Goal: Task Accomplishment & Management: Manage account settings

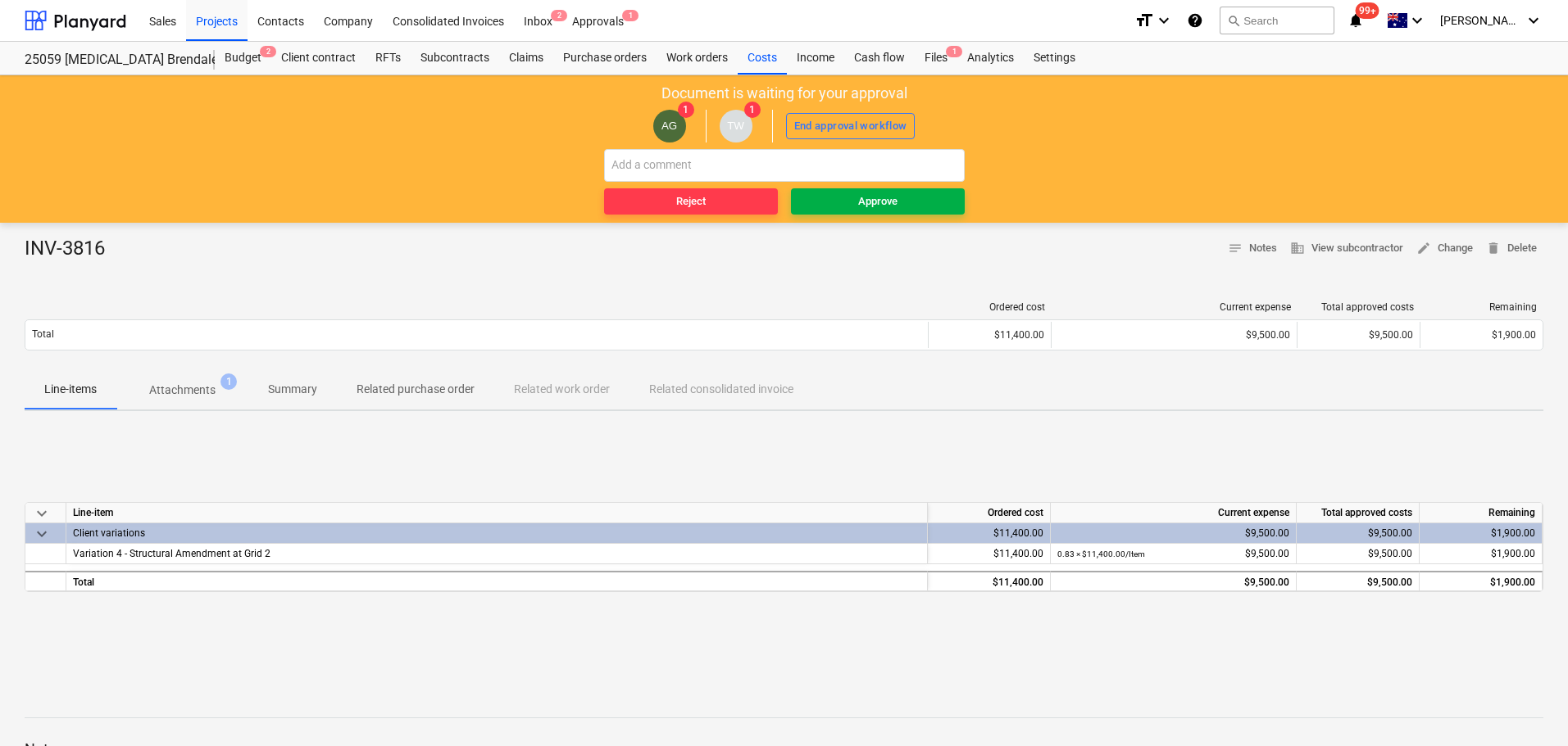
click at [840, 192] on span "Approve" at bounding box center [877, 201] width 160 height 18
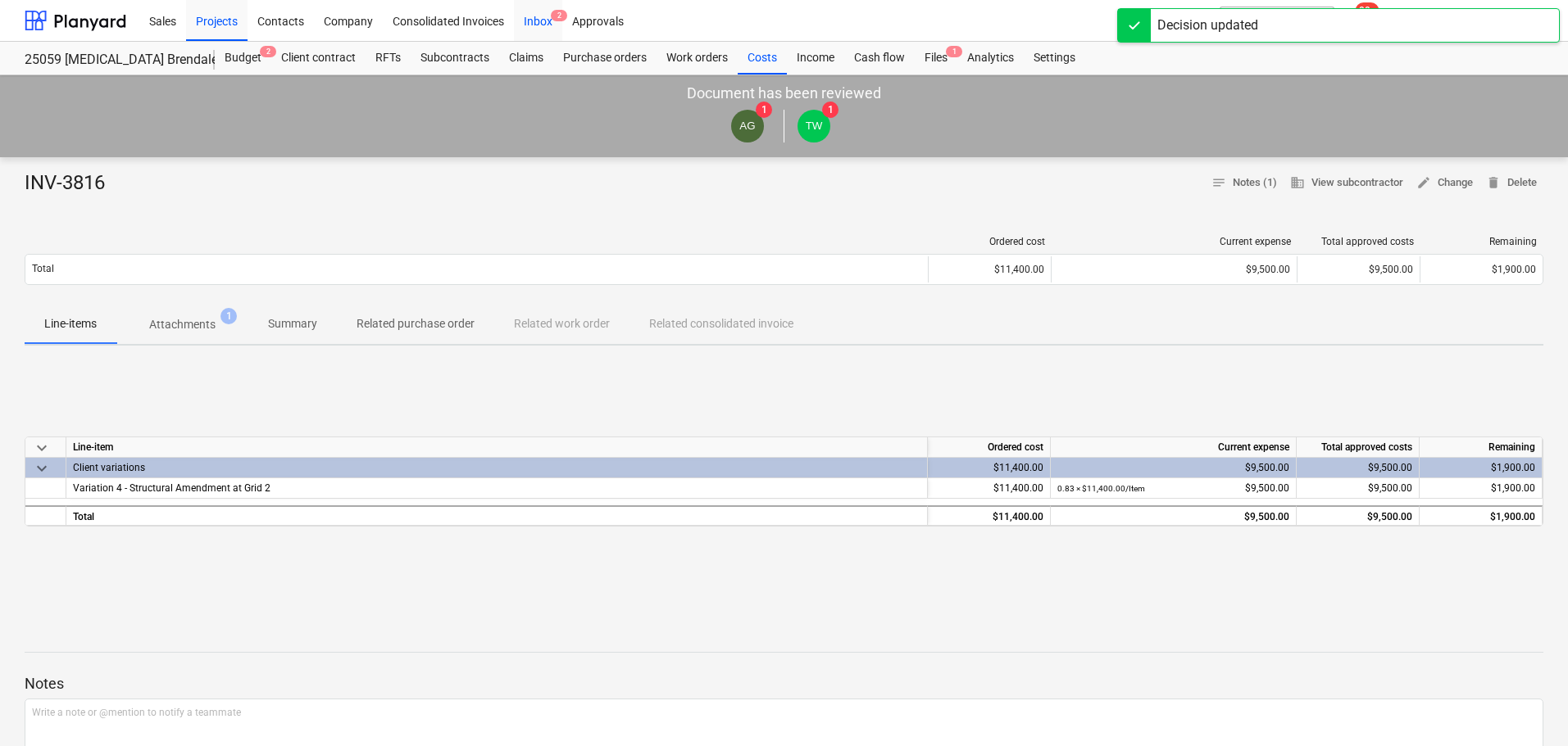
click at [546, 17] on div "Inbox 2" at bounding box center [538, 20] width 49 height 42
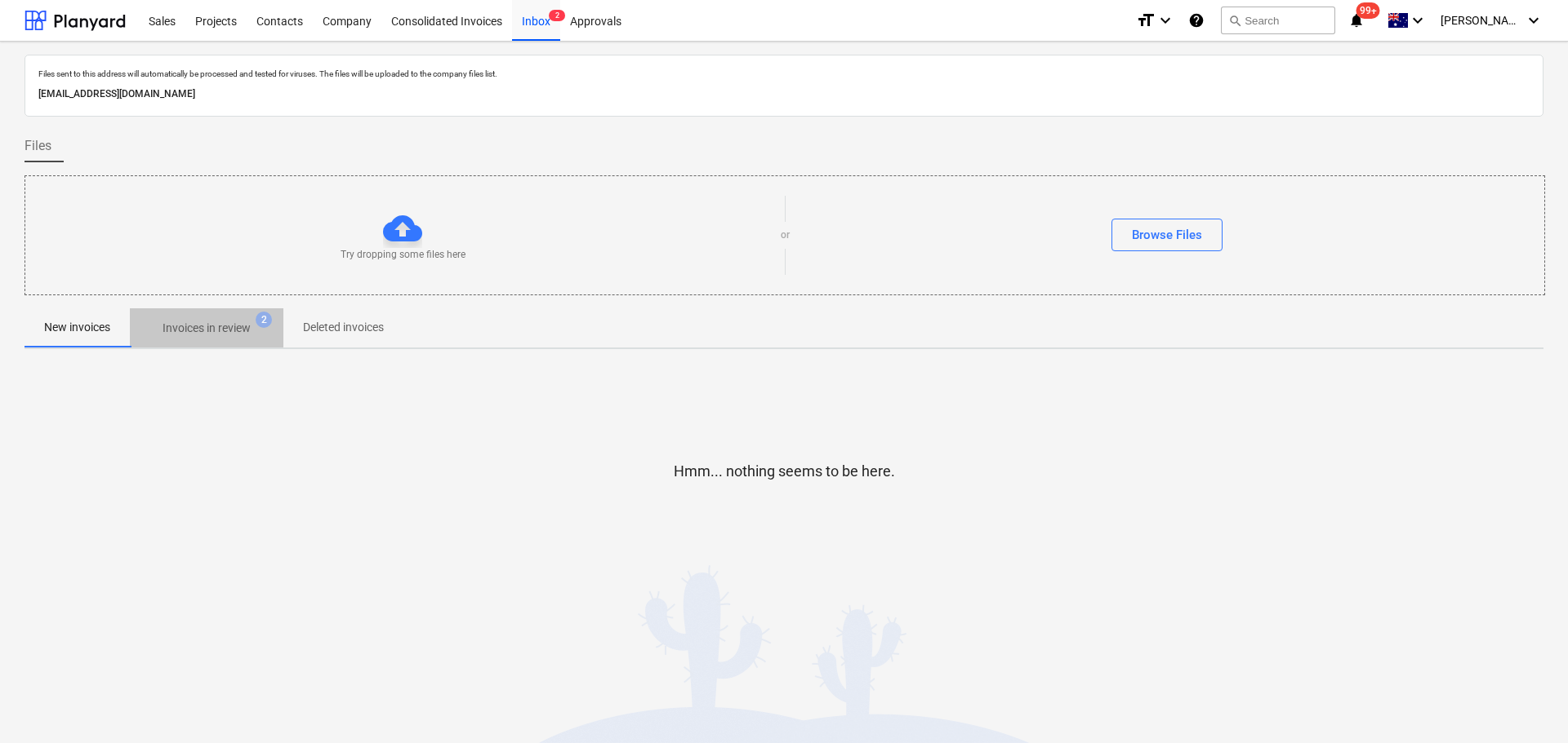
click at [233, 335] on p "Invoices in review" at bounding box center [206, 328] width 88 height 18
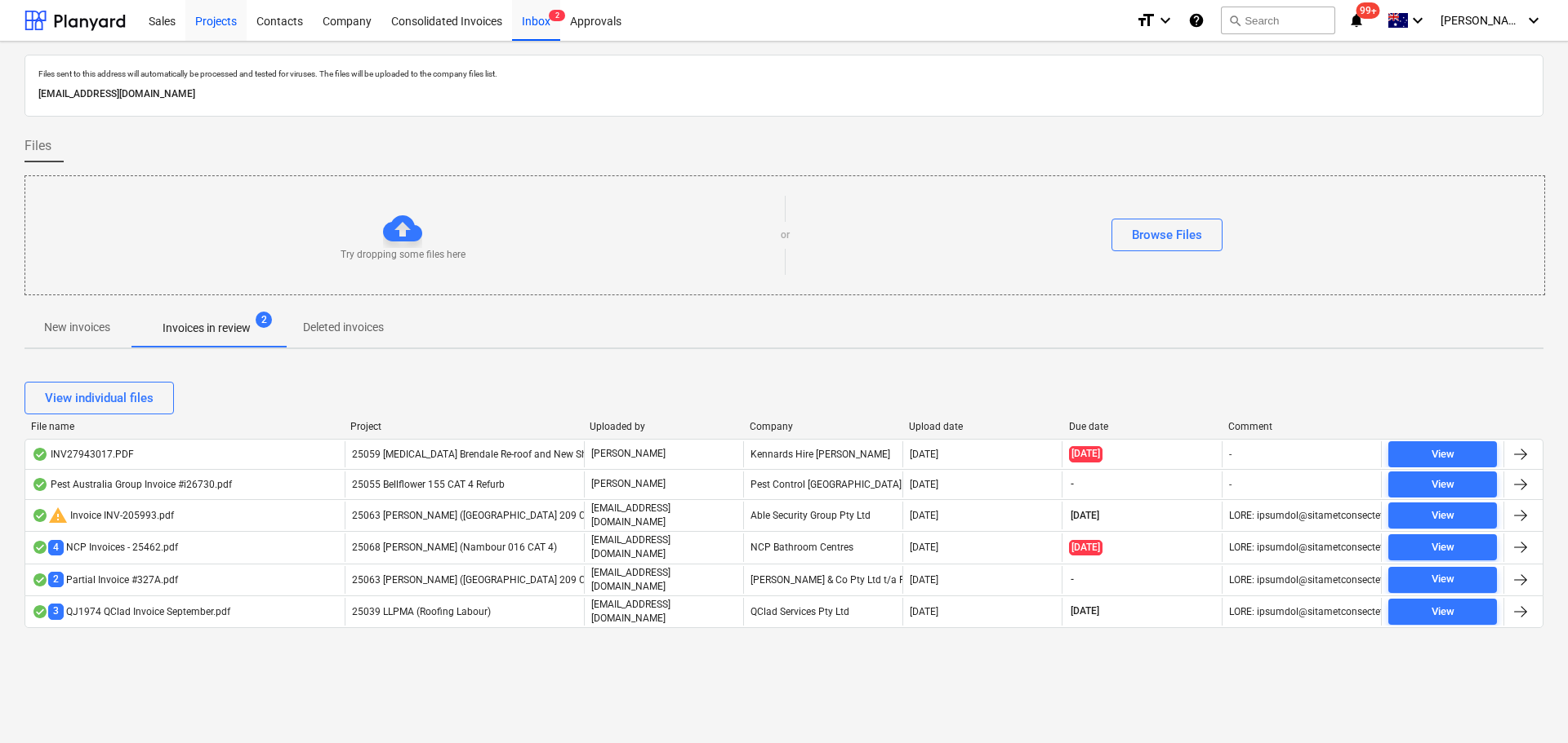
click at [210, 23] on div "Projects" at bounding box center [216, 20] width 61 height 42
